Goal: Check status: Check status

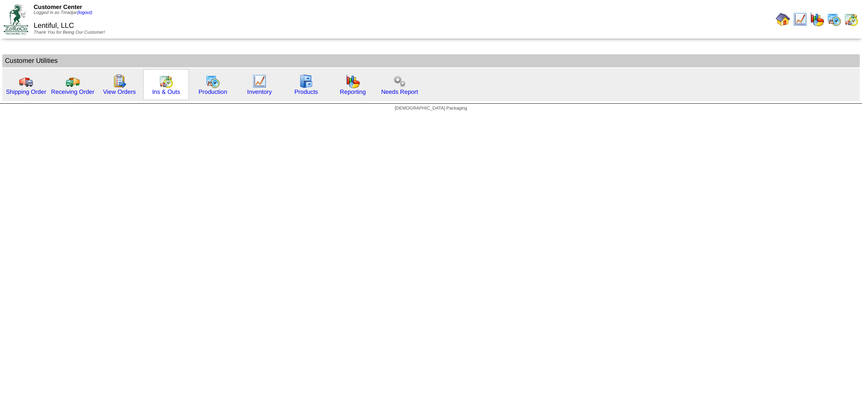
click at [178, 84] on div "Ins & Outs" at bounding box center [166, 84] width 46 height 31
click at [171, 84] on img at bounding box center [166, 81] width 14 height 14
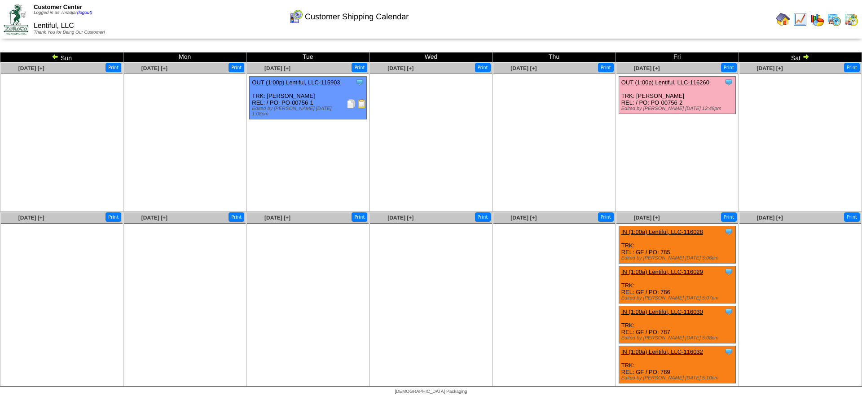
click at [782, 22] on img at bounding box center [783, 19] width 14 height 14
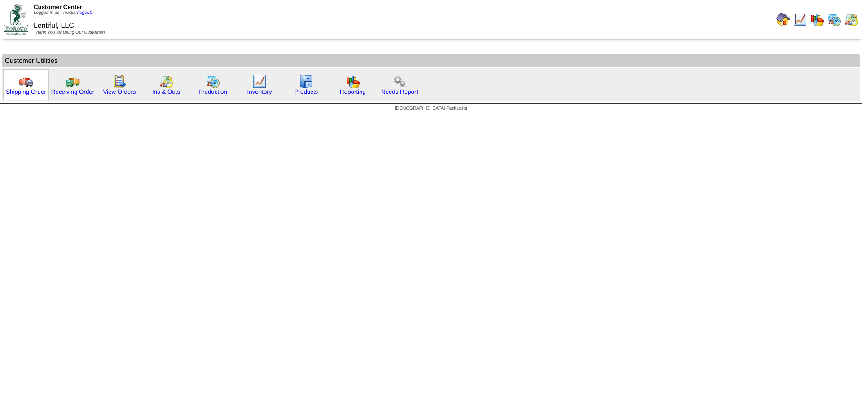
click at [34, 85] on div "Shipping Order" at bounding box center [26, 84] width 46 height 31
click at [18, 86] on div "Shipping Order" at bounding box center [26, 84] width 46 height 31
click at [27, 83] on img at bounding box center [26, 81] width 14 height 14
click at [172, 79] on img at bounding box center [166, 81] width 14 height 14
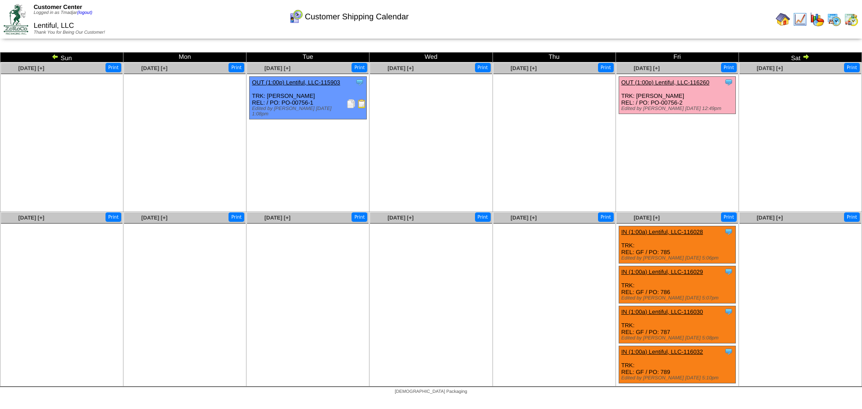
click at [350, 105] on img at bounding box center [351, 103] width 9 height 9
click at [739, 74] on ul at bounding box center [800, 141] width 122 height 135
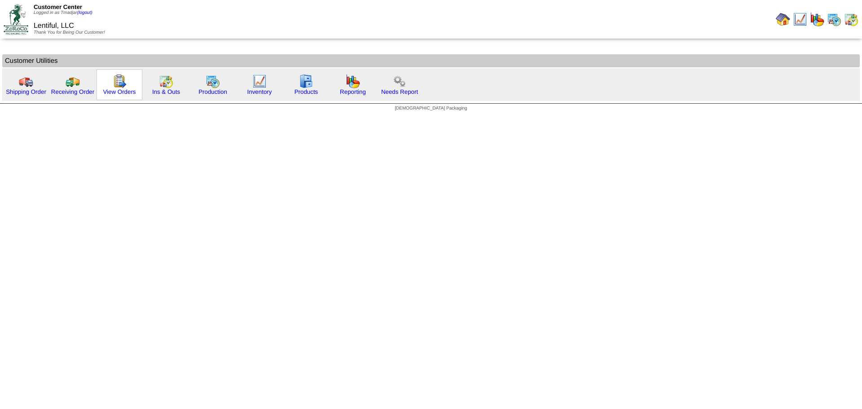
click at [118, 84] on img at bounding box center [119, 81] width 14 height 14
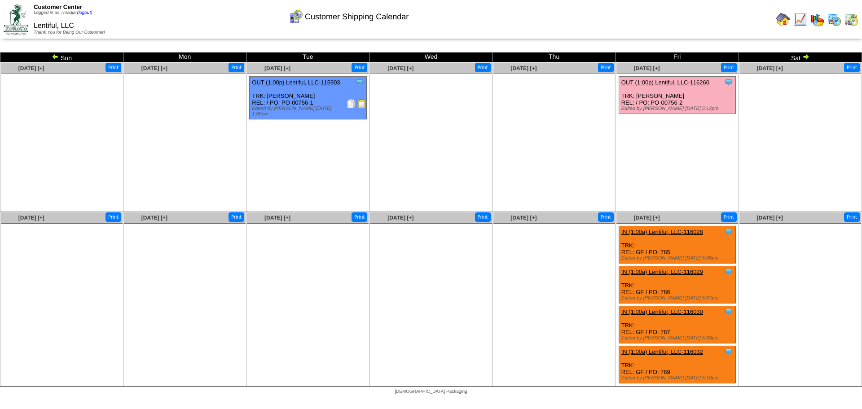
click at [807, 57] on img at bounding box center [805, 56] width 7 height 7
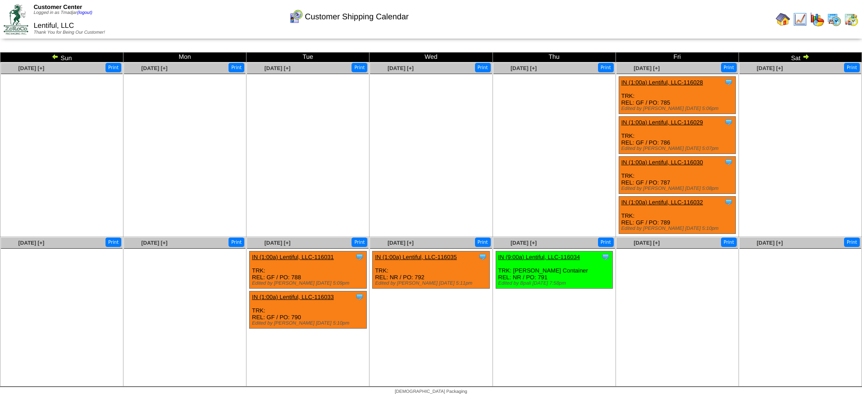
click at [835, 20] on img at bounding box center [834, 19] width 14 height 14
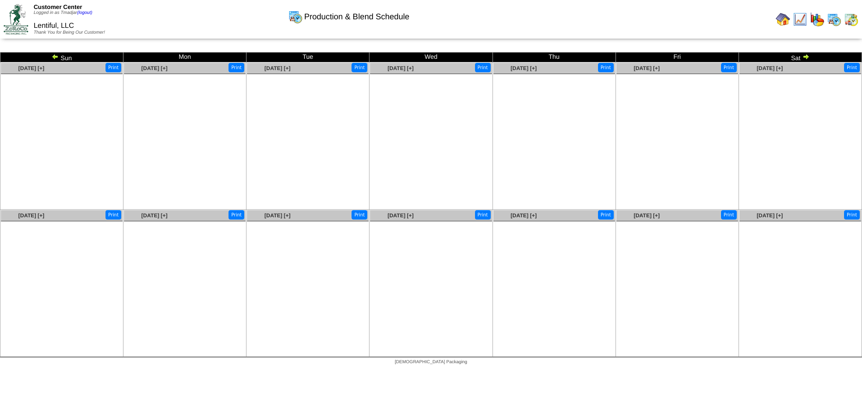
click at [58, 55] on img at bounding box center [55, 56] width 7 height 7
drag, startPoint x: 0, startPoint y: 0, endPoint x: 850, endPoint y: 21, distance: 850.6
click at [850, 21] on img at bounding box center [851, 19] width 14 height 14
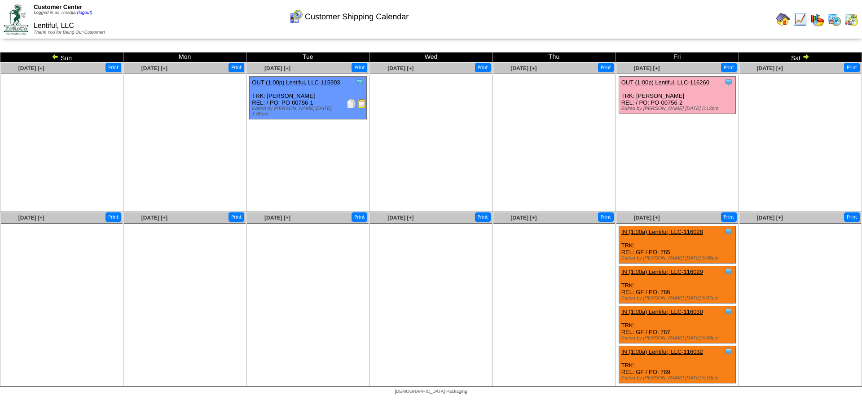
click at [783, 16] on img at bounding box center [783, 19] width 14 height 14
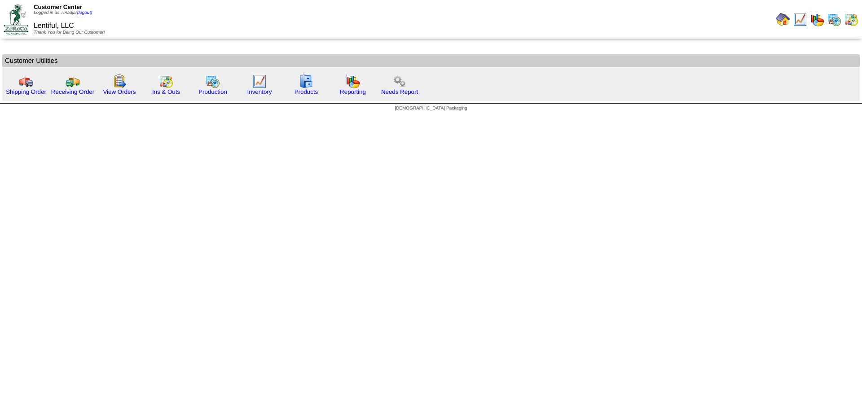
click at [833, 17] on img at bounding box center [834, 19] width 14 height 14
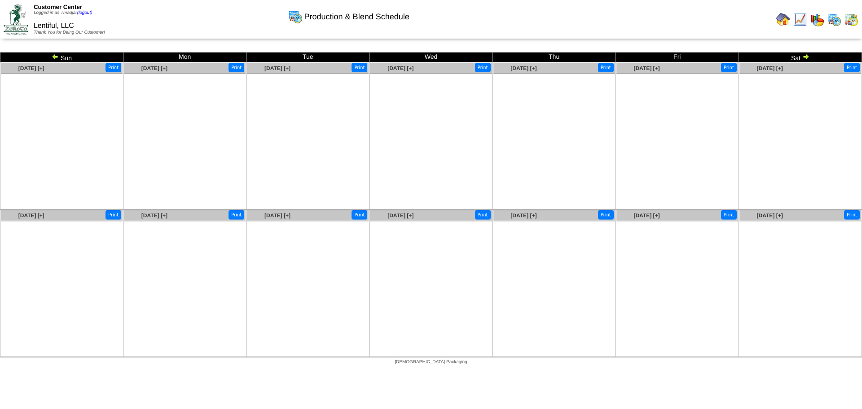
click at [850, 21] on img at bounding box center [851, 19] width 14 height 14
